Goal: Register for event/course

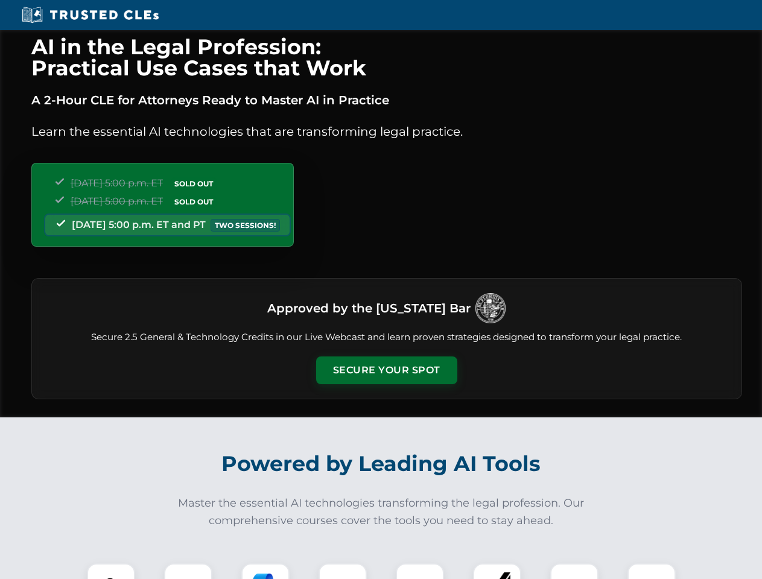
click at [386, 370] on button "Secure Your Spot" at bounding box center [386, 371] width 141 height 28
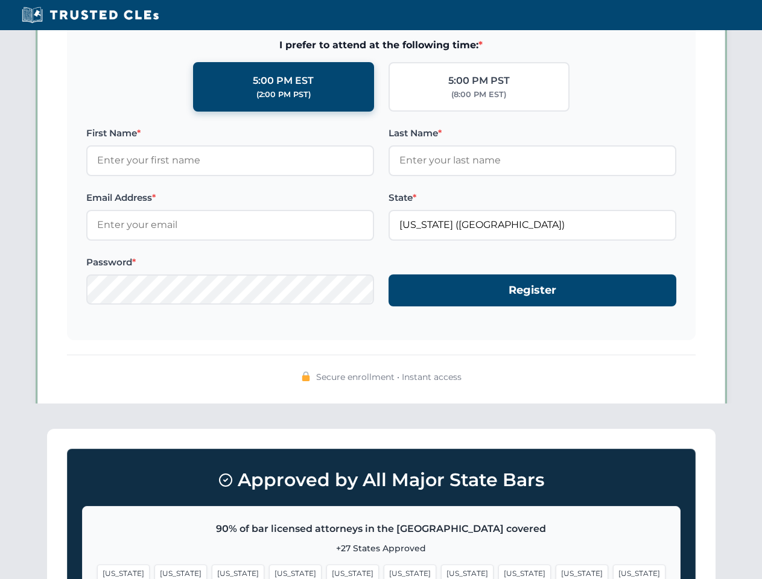
click at [556, 571] on span "[US_STATE]" at bounding box center [582, 573] width 52 height 17
